Goal: Task Accomplishment & Management: Manage account settings

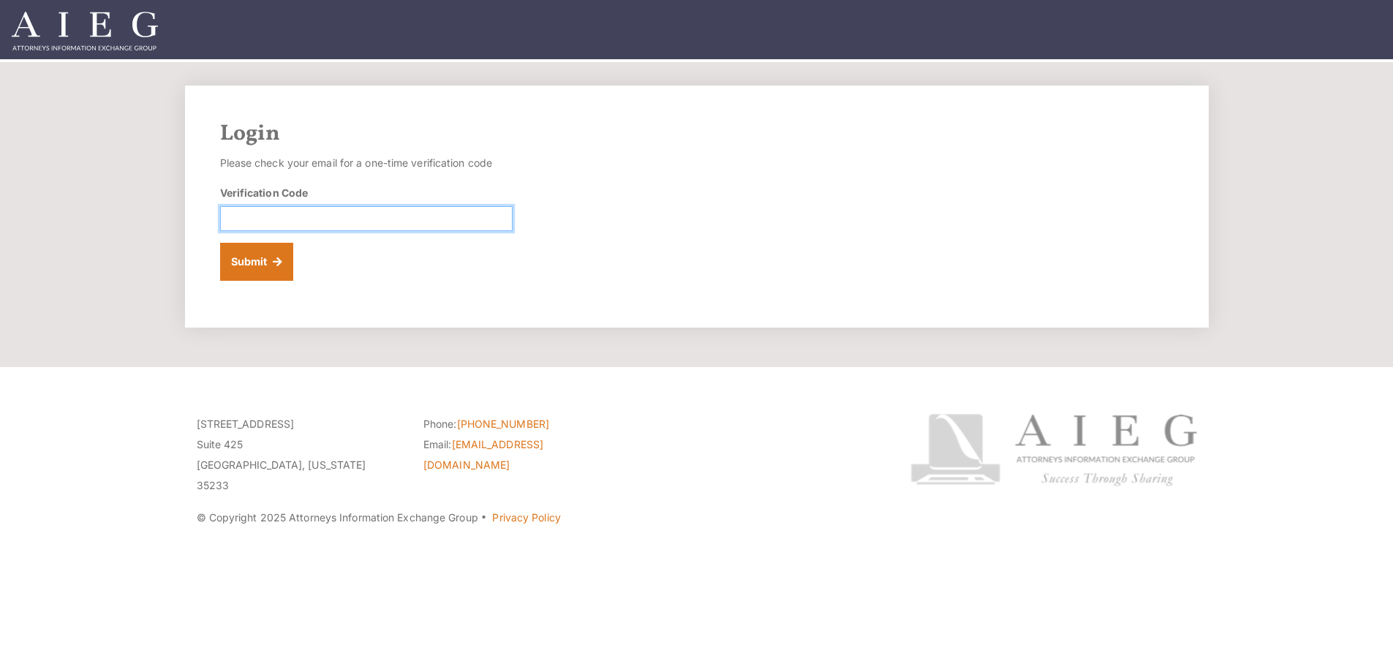
drag, startPoint x: 266, startPoint y: 247, endPoint x: 242, endPoint y: 239, distance: 25.4
click at [261, 231] on input "Verification Code" at bounding box center [366, 218] width 293 height 25
type input "617298"
click at [268, 281] on button "Submit" at bounding box center [257, 262] width 74 height 38
click at [235, 231] on input "Verification Code" at bounding box center [366, 218] width 293 height 25
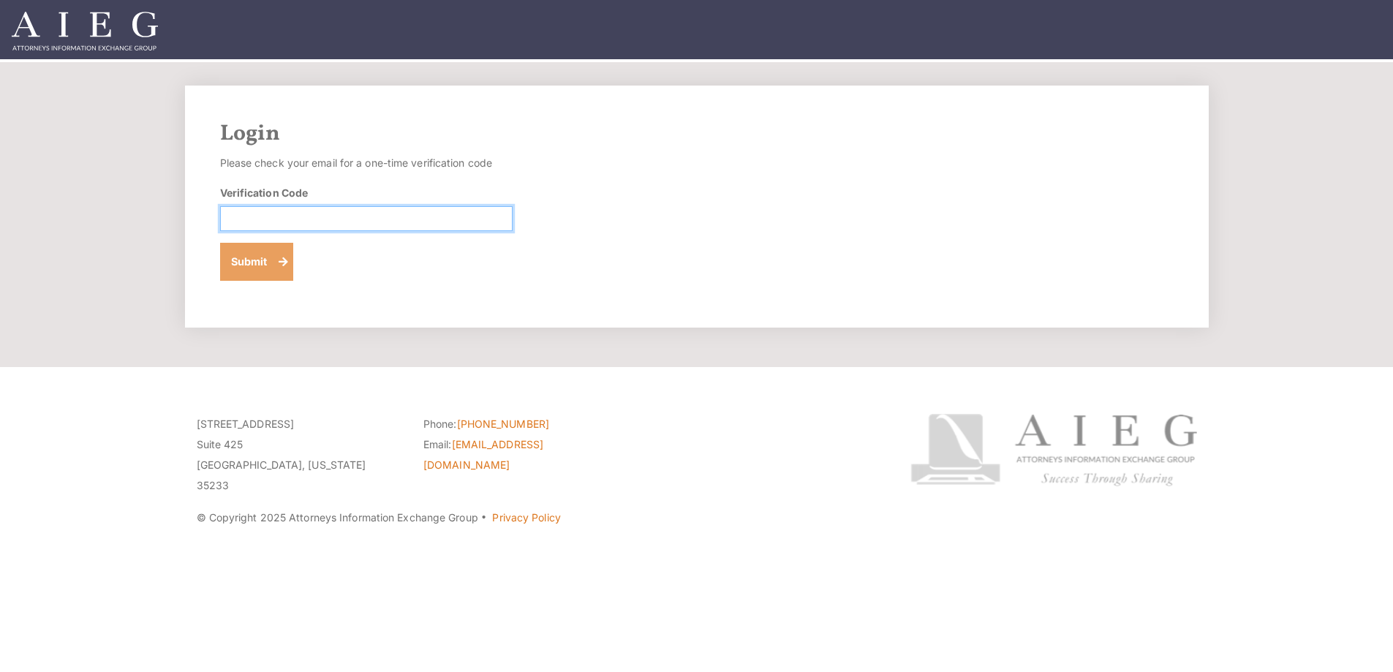
type input "948760"
click at [268, 281] on button "Submit" at bounding box center [257, 262] width 74 height 38
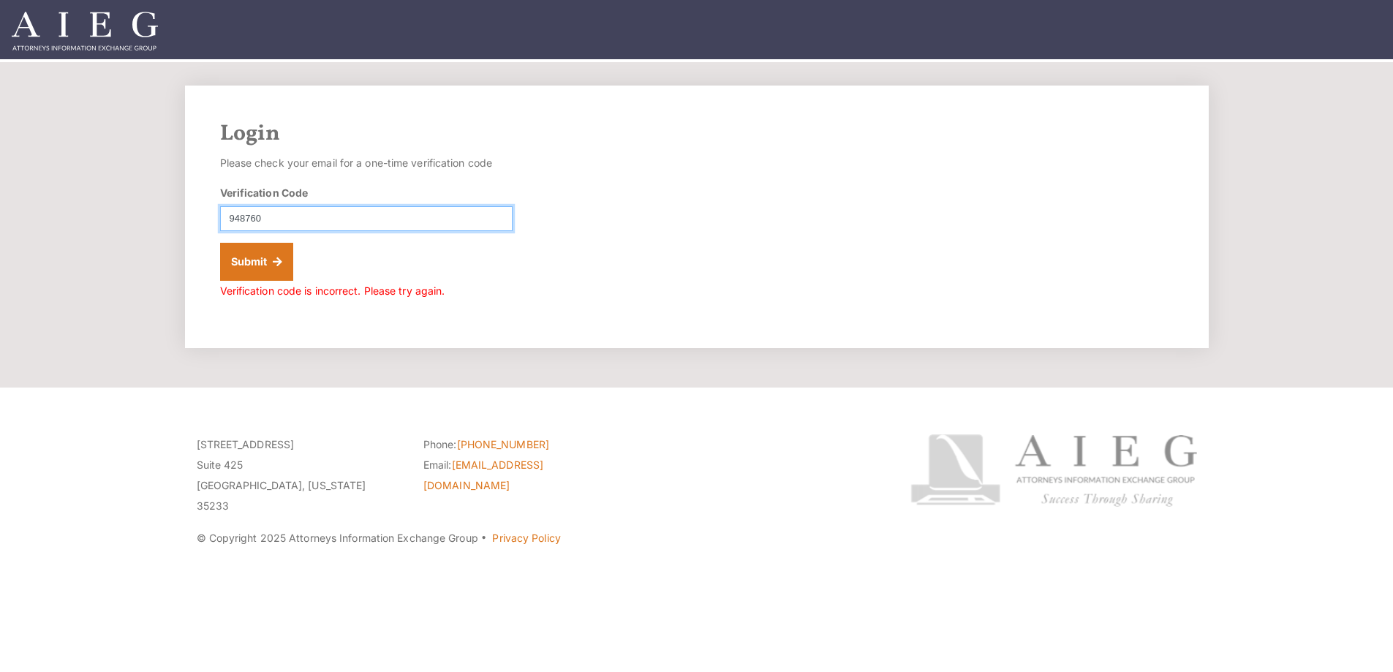
drag, startPoint x: 287, startPoint y: 242, endPoint x: 174, endPoint y: 248, distance: 113.5
click at [176, 247] on div "Login Please check your email for a one-time verification code Verification Cod…" at bounding box center [696, 217] width 1053 height 263
type input "147810"
click at [265, 281] on button "Submit" at bounding box center [257, 262] width 74 height 38
